Goal: Task Accomplishment & Management: Manage account settings

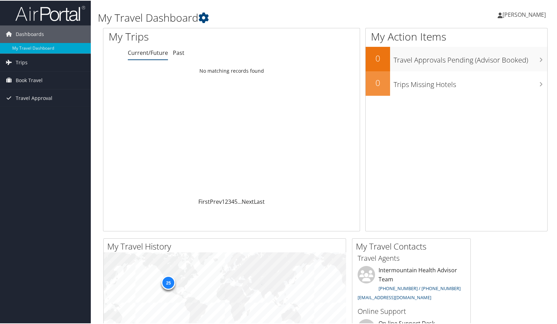
click at [518, 16] on span "[PERSON_NAME]" at bounding box center [524, 14] width 43 height 8
click at [502, 64] on link "View Travel Profile" at bounding box center [506, 62] width 78 height 12
